Goal: Transaction & Acquisition: Subscribe to service/newsletter

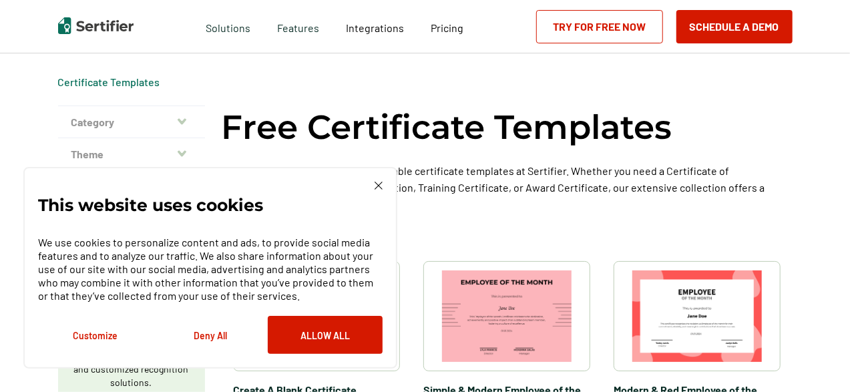
scroll to position [67, 0]
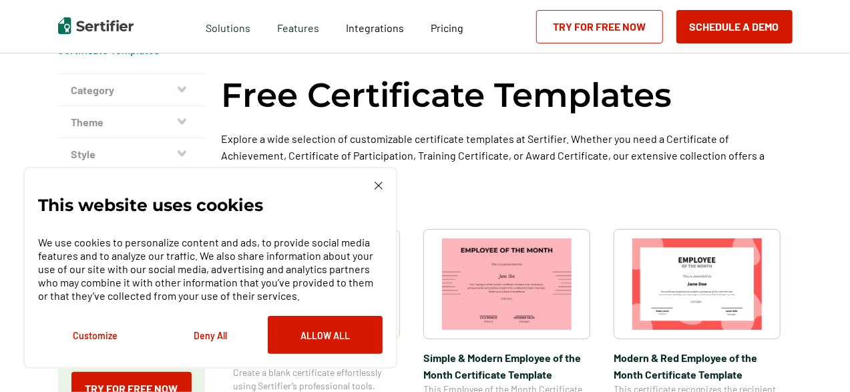
click at [605, 27] on link "Try for Free Now" at bounding box center [599, 26] width 127 height 33
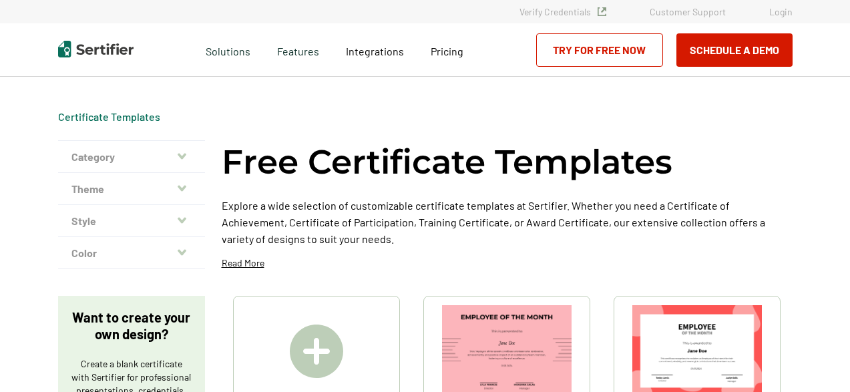
scroll to position [67, 0]
